Goal: Transaction & Acquisition: Purchase product/service

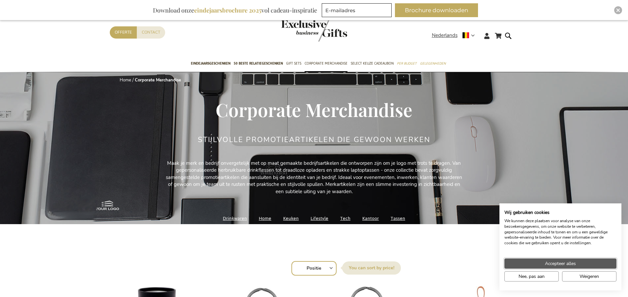
click at [581, 263] on button "Accepteer alles" at bounding box center [560, 263] width 112 height 10
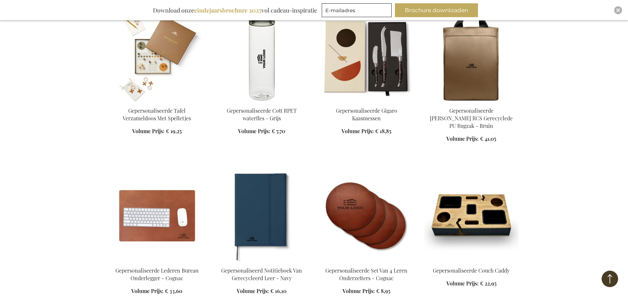
scroll to position [461, 0]
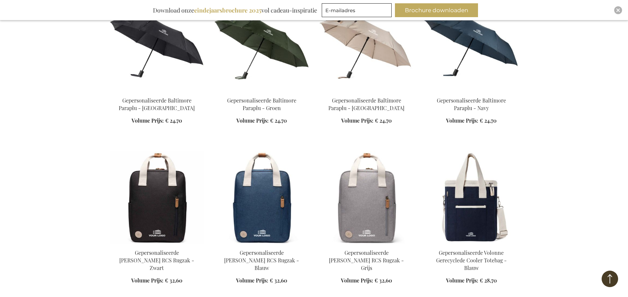
scroll to position [923, 0]
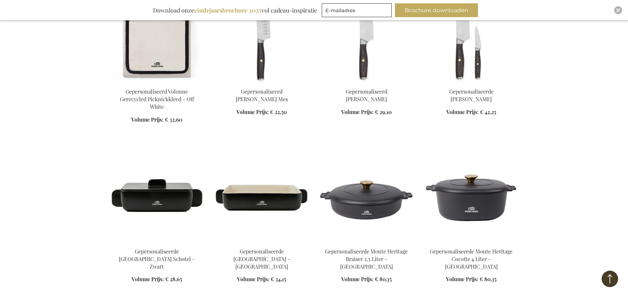
scroll to position [1549, 0]
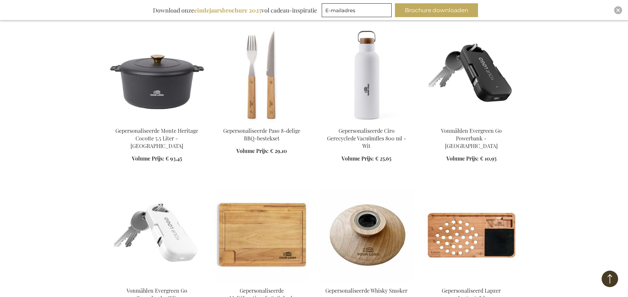
scroll to position [1845, 0]
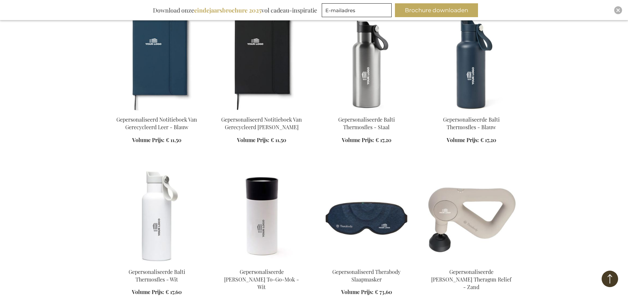
scroll to position [2471, 0]
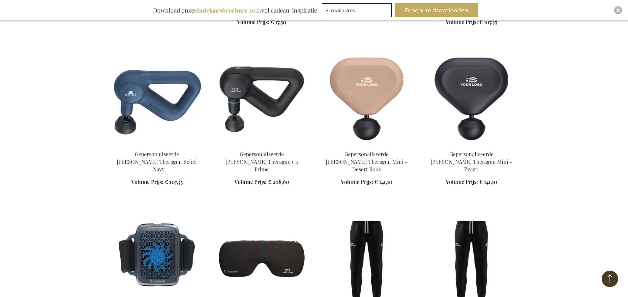
scroll to position [2735, 0]
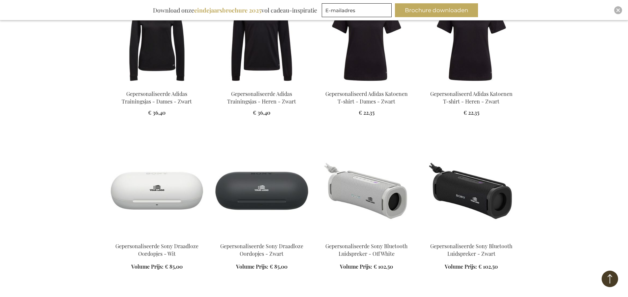
scroll to position [3262, 0]
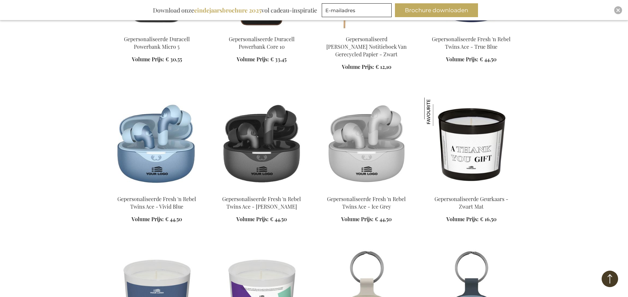
scroll to position [3823, 0]
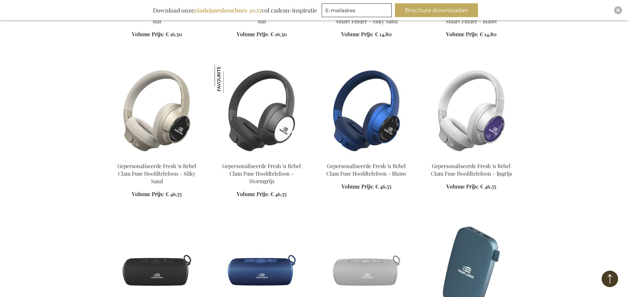
scroll to position [4119, 0]
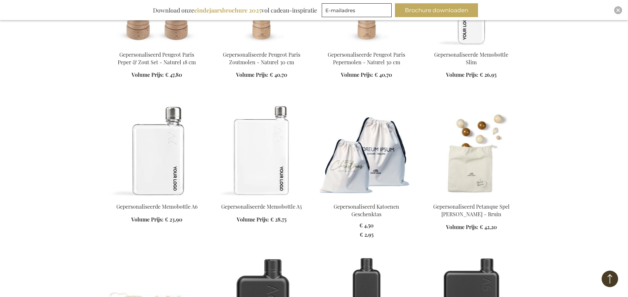
scroll to position [4877, 0]
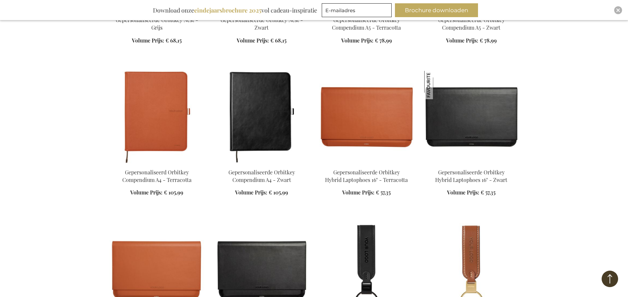
scroll to position [5371, 0]
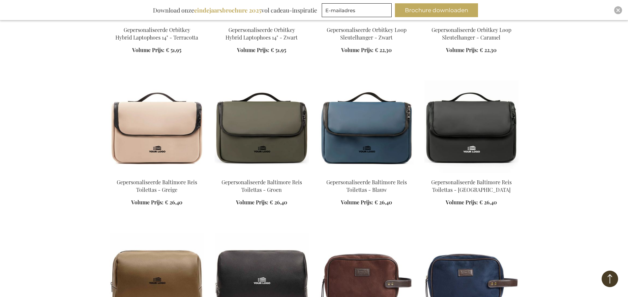
scroll to position [5701, 0]
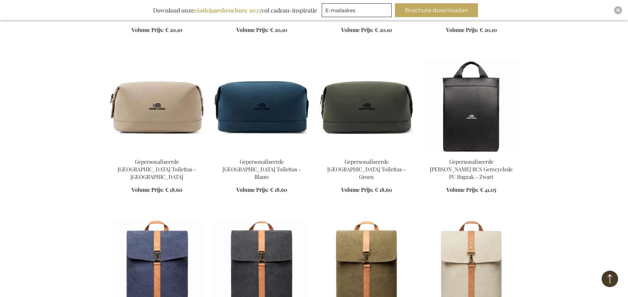
scroll to position [6195, 0]
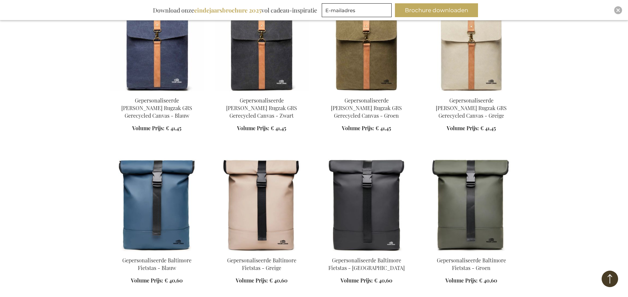
scroll to position [6360, 0]
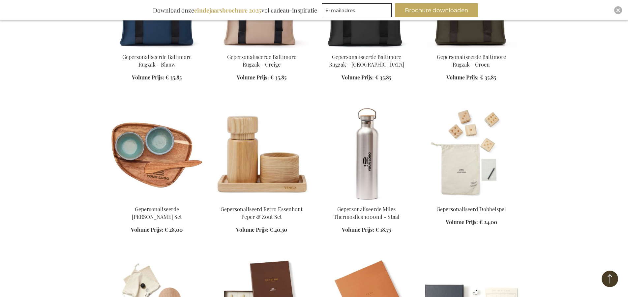
scroll to position [6887, 0]
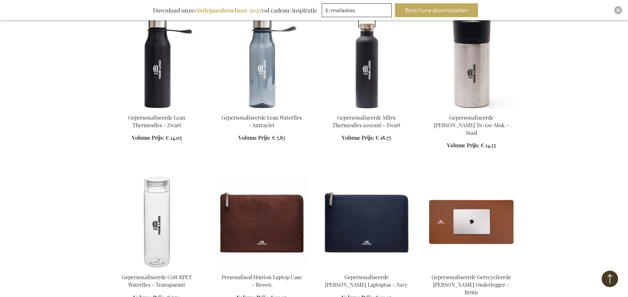
scroll to position [7579, 0]
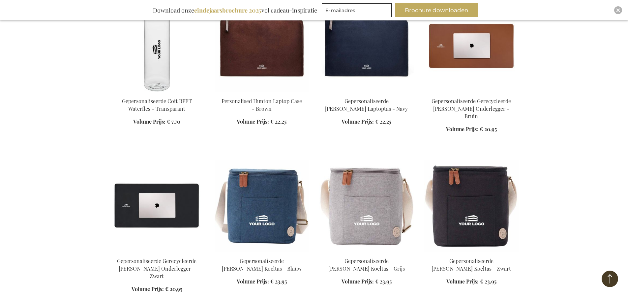
scroll to position [7744, 0]
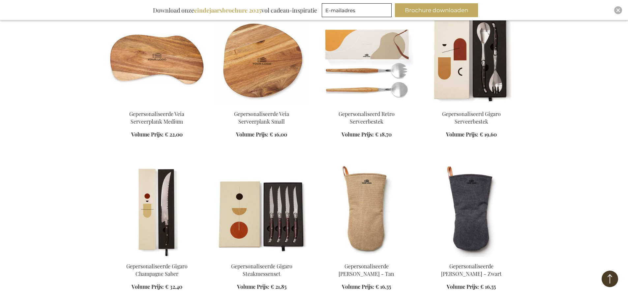
scroll to position [8864, 0]
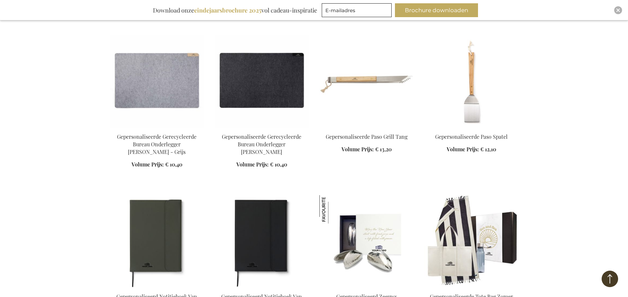
scroll to position [9293, 0]
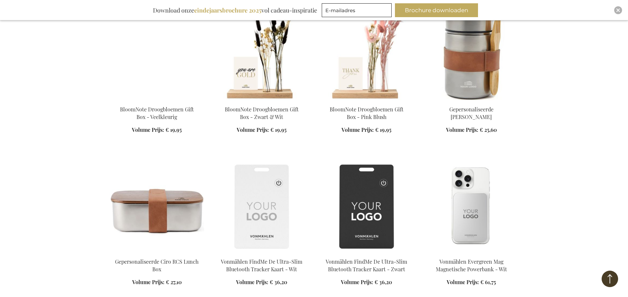
scroll to position [9787, 0]
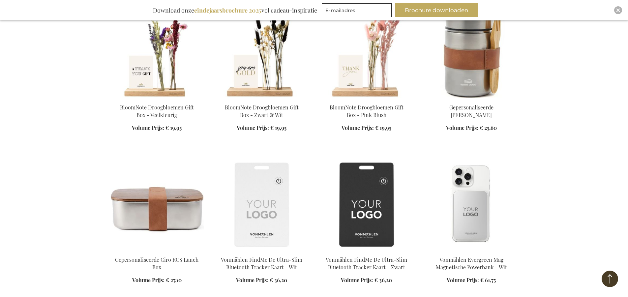
scroll to position [9820, 0]
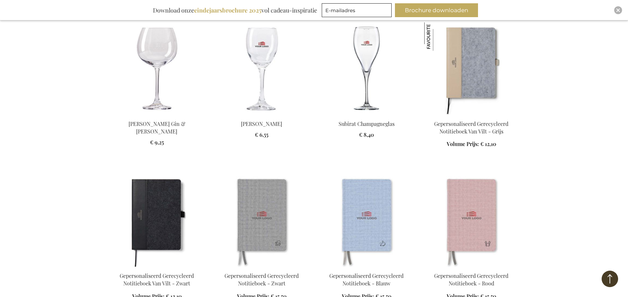
scroll to position [10380, 0]
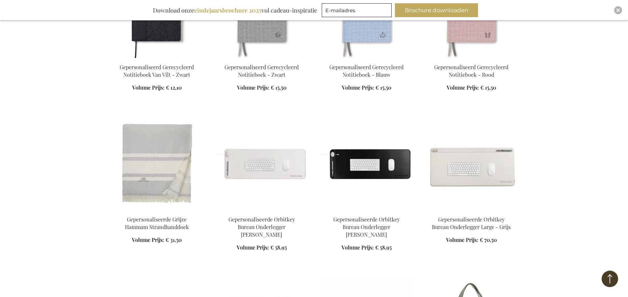
scroll to position [10578, 0]
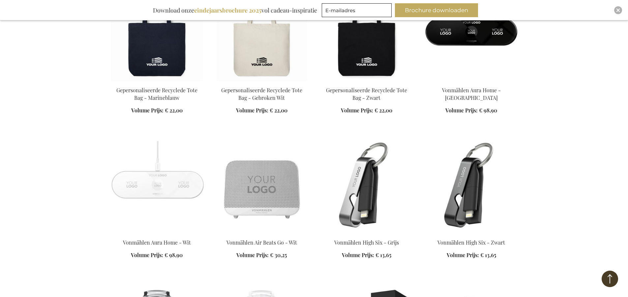
scroll to position [11171, 0]
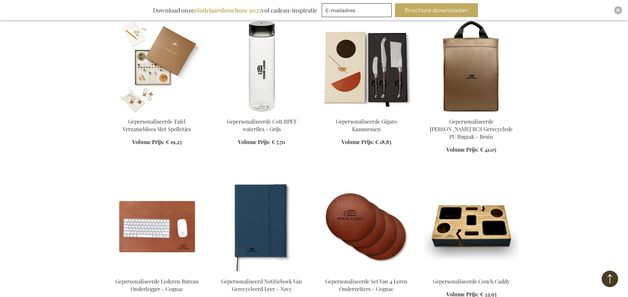
scroll to position [19, 0]
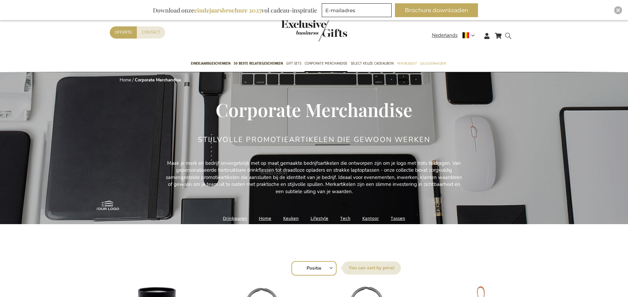
click at [508, 35] on form "Search Search" at bounding box center [509, 41] width 7 height 19
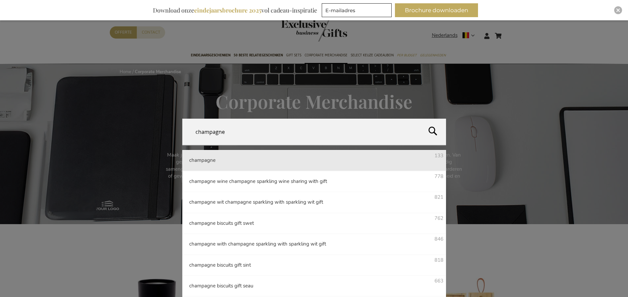
click at [215, 159] on span "champagne" at bounding box center [202, 160] width 26 height 7
type input "champagne"
